Goal: Task Accomplishment & Management: Manage account settings

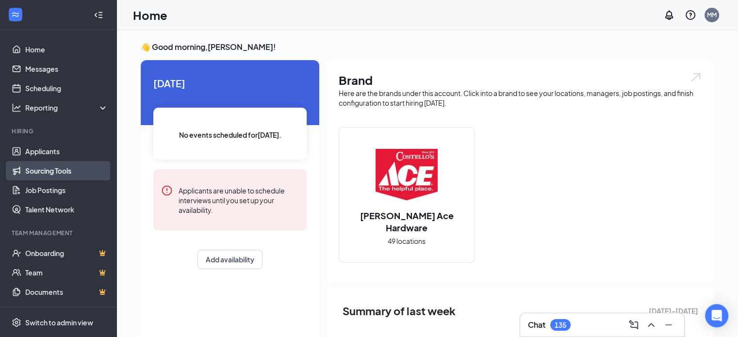
click at [54, 172] on link "Sourcing Tools" at bounding box center [66, 170] width 83 height 19
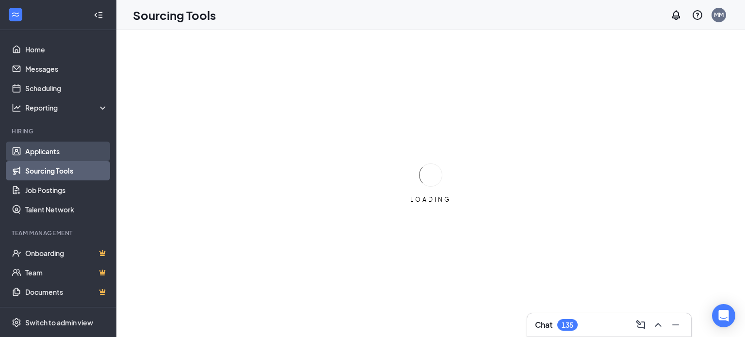
click at [54, 150] on link "Applicants" at bounding box center [66, 151] width 83 height 19
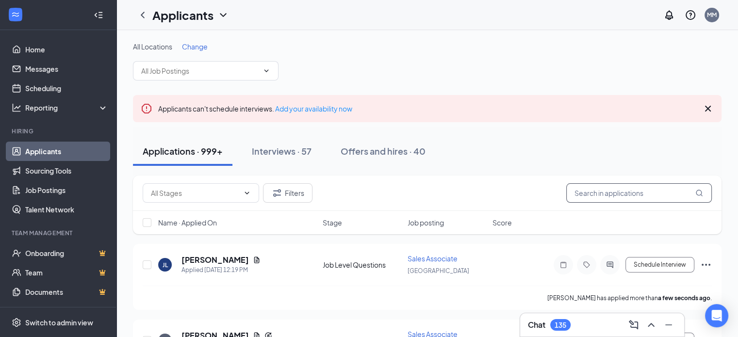
click at [604, 195] on input "text" at bounding box center [638, 192] width 145 height 19
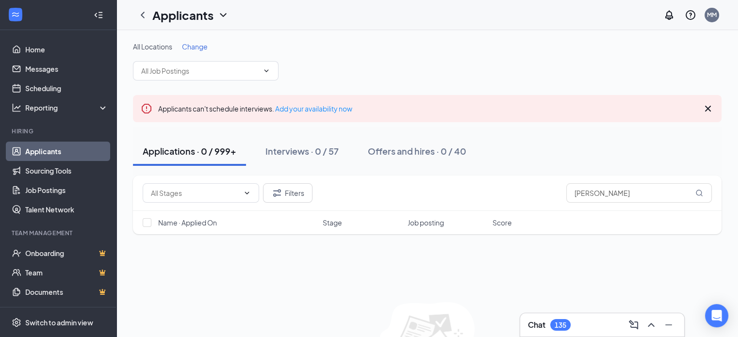
click at [707, 108] on icon "Cross" at bounding box center [708, 109] width 6 height 6
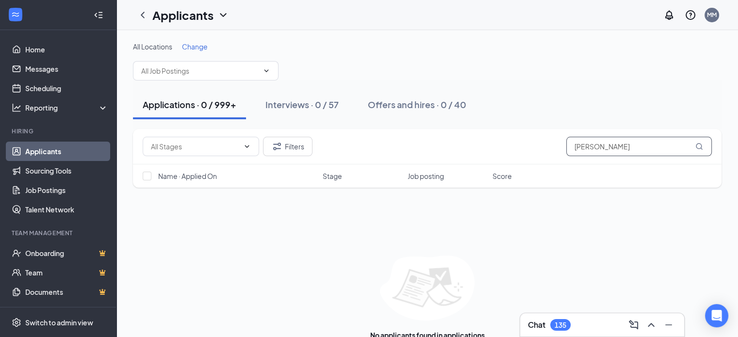
click at [625, 153] on input "[PERSON_NAME]" at bounding box center [638, 146] width 145 height 19
type input "P"
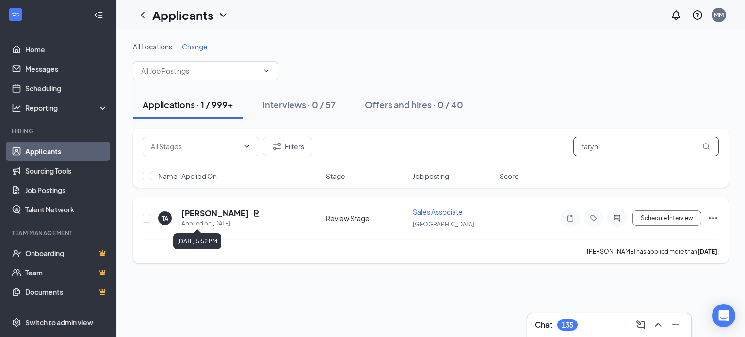
type input "taryn"
click at [237, 219] on div "Applied on [DATE]" at bounding box center [220, 224] width 79 height 10
click at [253, 210] on icon "Document" at bounding box center [257, 214] width 8 height 8
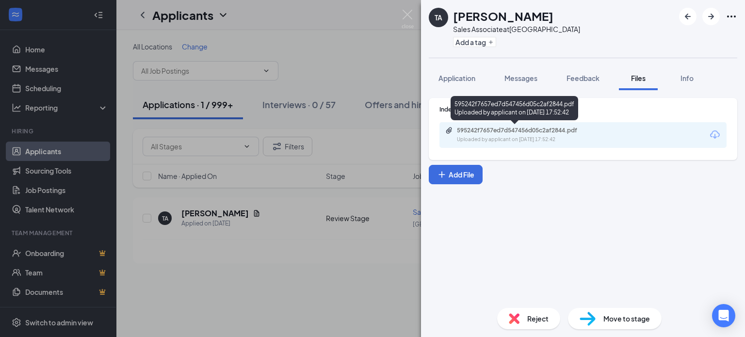
click at [513, 124] on div "595242f7657ed7d547456d05c2af2844.pdf Uploaded by applicant on [DATE] 17:52:42" at bounding box center [515, 110] width 128 height 28
click at [518, 137] on div "Uploaded by applicant on [DATE] 17:52:42" at bounding box center [529, 140] width 145 height 8
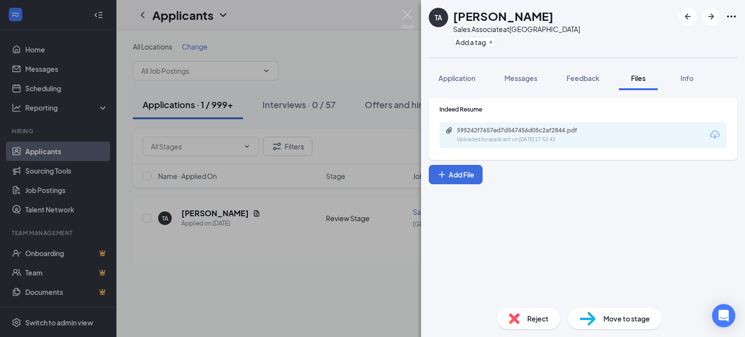
click at [336, 102] on div "TA [PERSON_NAME] Sales Associate at [GEOGRAPHIC_DATA] Add a tag Application Mes…" at bounding box center [372, 168] width 745 height 337
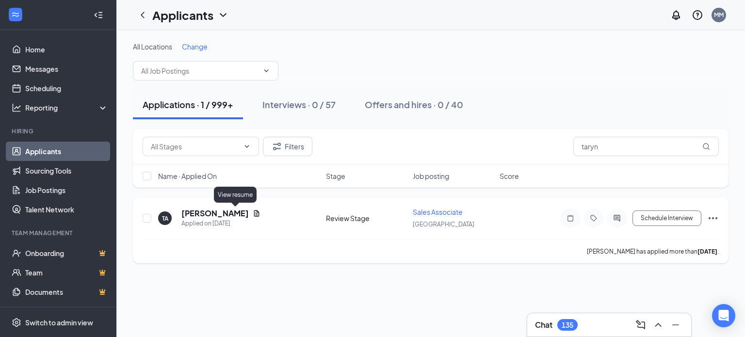
click at [254, 213] on icon "Document" at bounding box center [256, 213] width 5 height 6
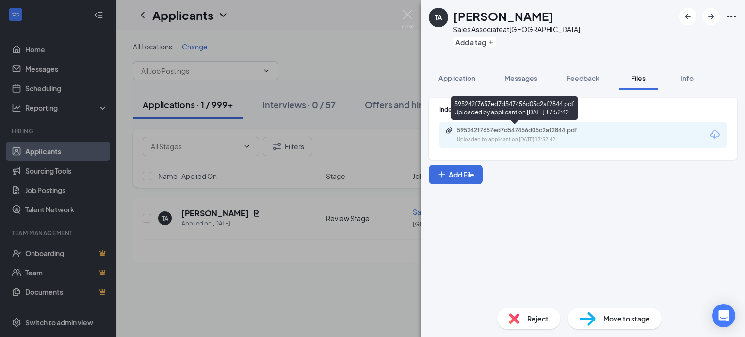
click at [521, 142] on div "Uploaded by applicant on [DATE] 17:52:42" at bounding box center [529, 140] width 145 height 8
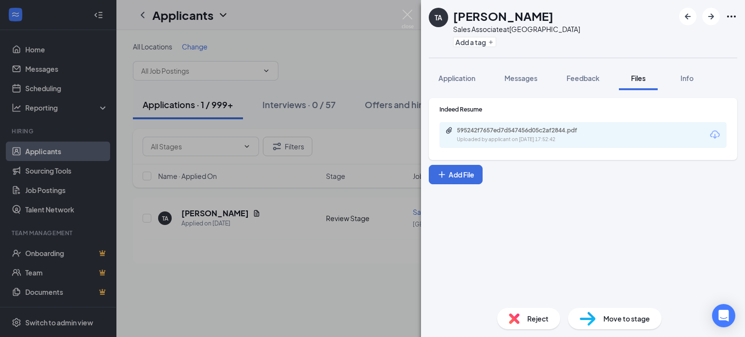
click at [377, 69] on div "TA [PERSON_NAME] Sales Associate at [GEOGRAPHIC_DATA] Add a tag Application Mes…" at bounding box center [372, 168] width 745 height 337
